Goal: Use online tool/utility: Utilize a website feature to perform a specific function

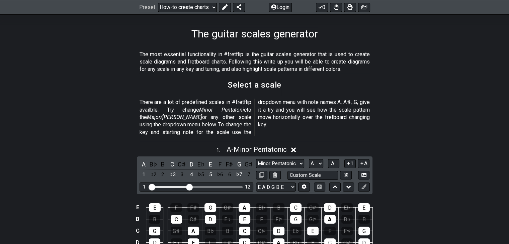
scroll to position [167, 0]
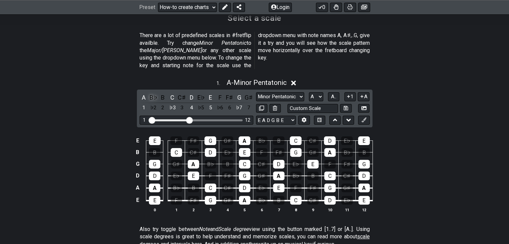
click at [153, 93] on div "B♭" at bounding box center [153, 97] width 9 height 9
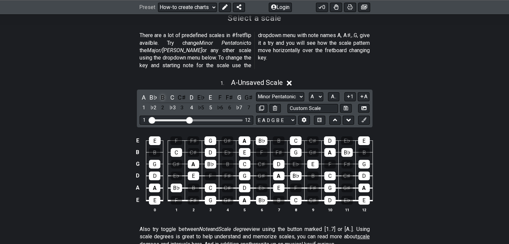
click at [162, 93] on div "B" at bounding box center [163, 97] width 9 height 9
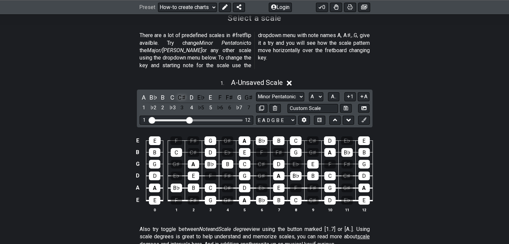
click at [181, 93] on div "C♯" at bounding box center [182, 97] width 9 height 9
click at [199, 93] on div "E♭" at bounding box center [201, 97] width 9 height 9
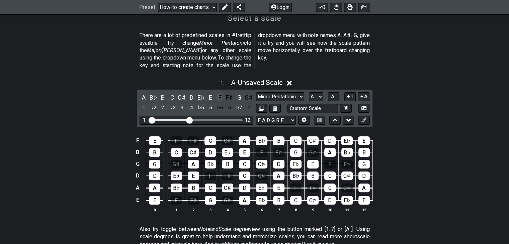
click at [220, 93] on div "F" at bounding box center [220, 97] width 9 height 9
click at [232, 93] on div "F♯" at bounding box center [229, 97] width 9 height 9
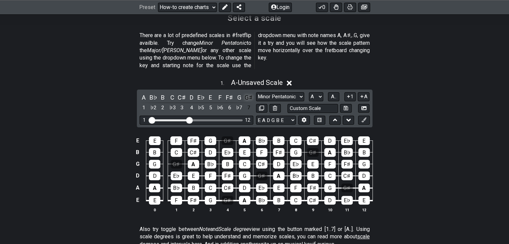
click at [248, 93] on div "G♯" at bounding box center [248, 97] width 9 height 9
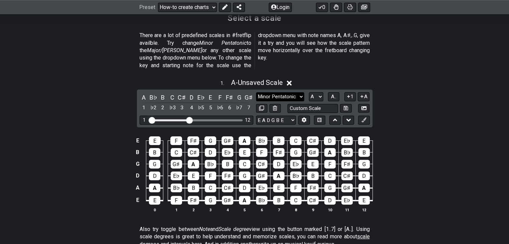
click at [265, 92] on select "Minor Pentatonic New Scale Minor Pentatonic Major Pentatonic Minor Blues Major …" at bounding box center [280, 96] width 48 height 9
select select "New Scale"
click at [256, 92] on select "Minor Pentatonic New Scale Minor Pentatonic Major Pentatonic Minor Blues Major …" at bounding box center [280, 96] width 48 height 9
